Goal: Information Seeking & Learning: Learn about a topic

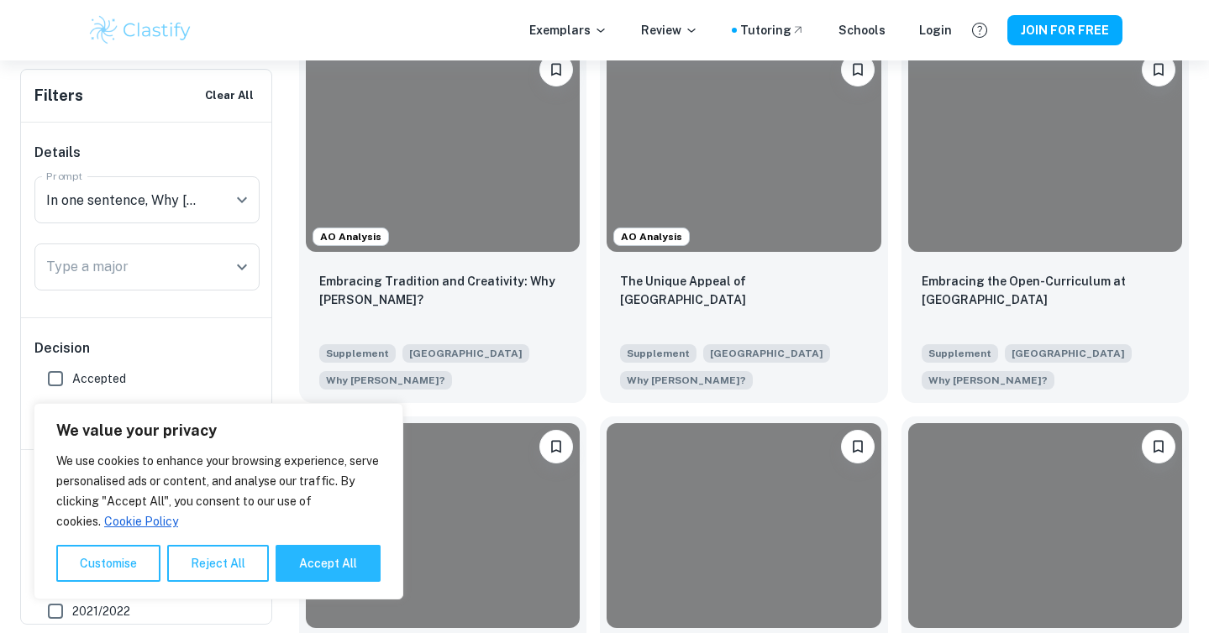
scroll to position [444, 0]
click at [310, 594] on div "We value your privacy We use cookies to enhance your browsing experience, serve…" at bounding box center [219, 501] width 370 height 197
click at [333, 572] on button "Accept All" at bounding box center [328, 563] width 105 height 37
checkbox input "true"
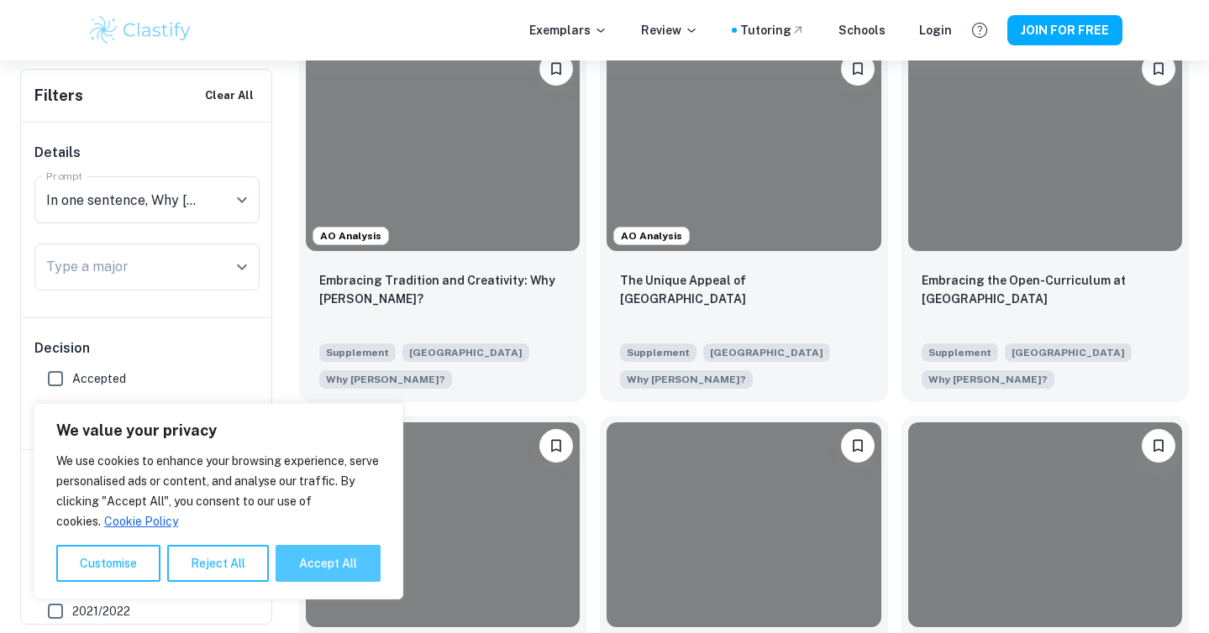
checkbox input "true"
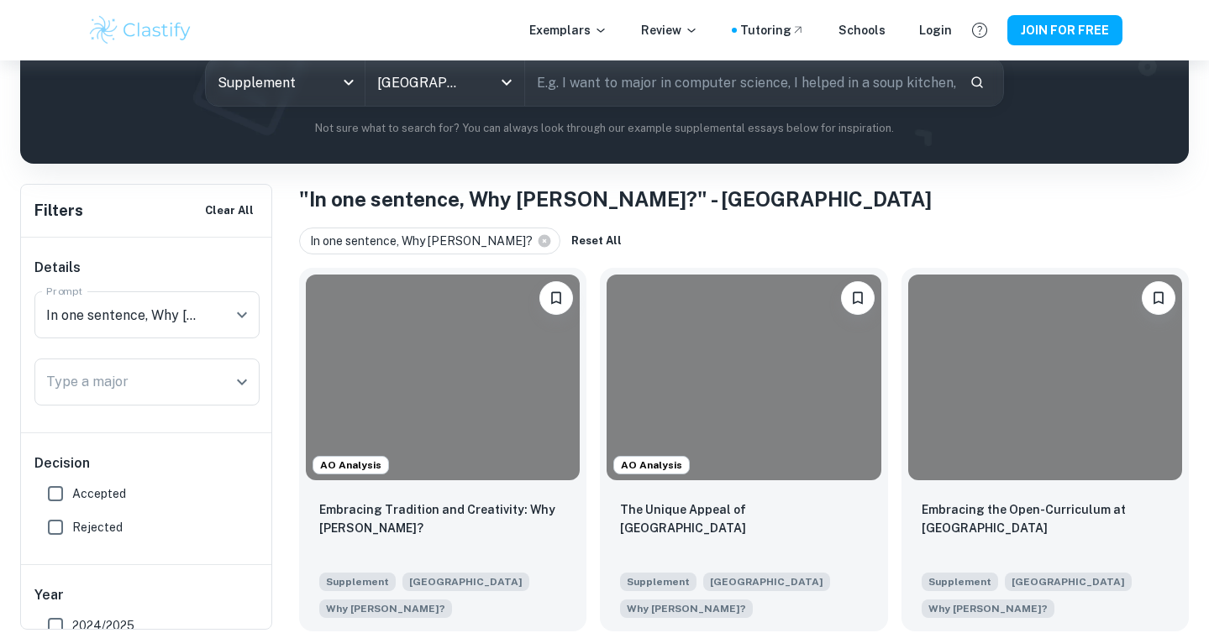
scroll to position [199, 0]
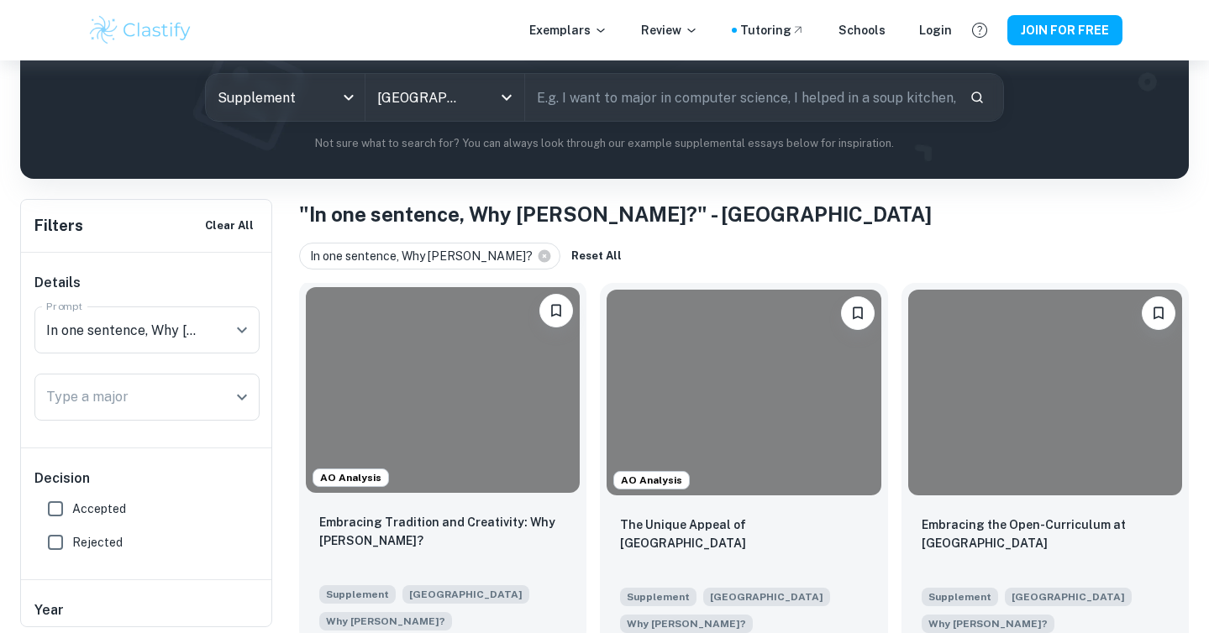
click at [458, 417] on div at bounding box center [443, 390] width 274 height 206
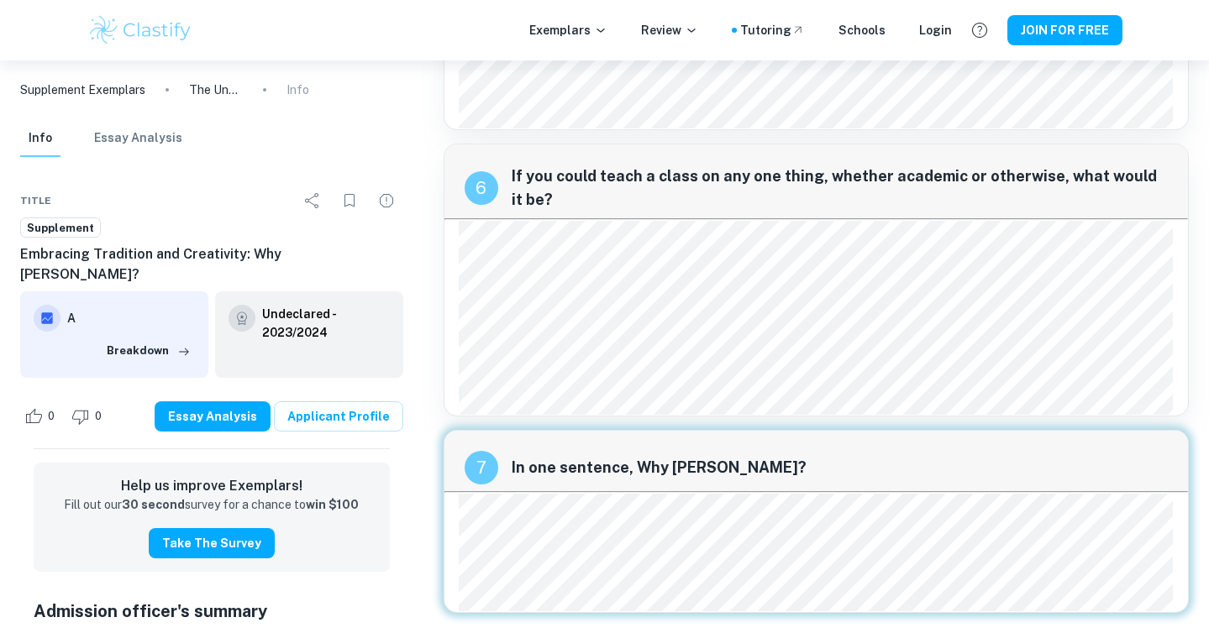
scroll to position [2087, 0]
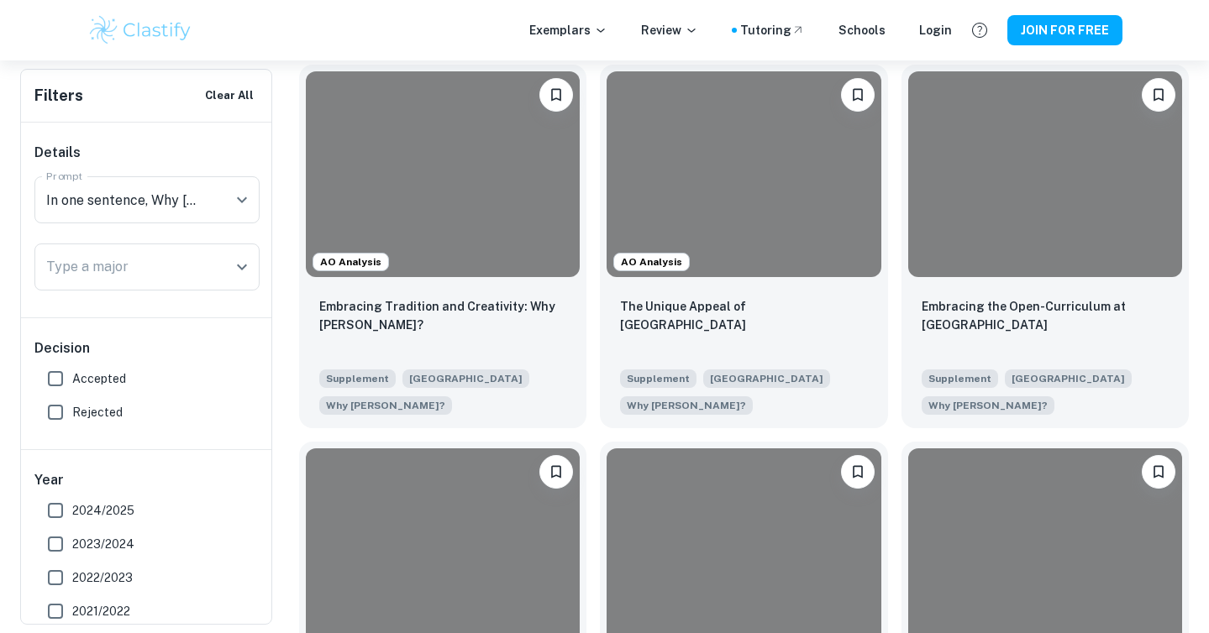
scroll to position [418, 0]
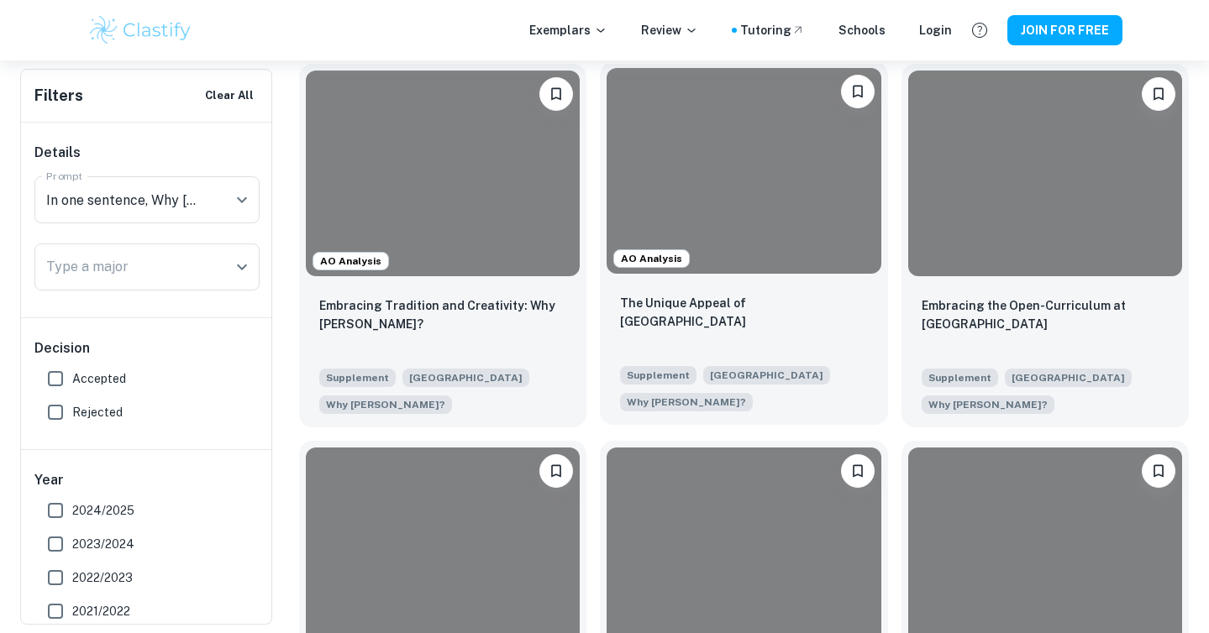
click at [808, 297] on p "The Unique Appeal of [GEOGRAPHIC_DATA]" at bounding box center [743, 312] width 247 height 37
